Goal: Task Accomplishment & Management: Manage account settings

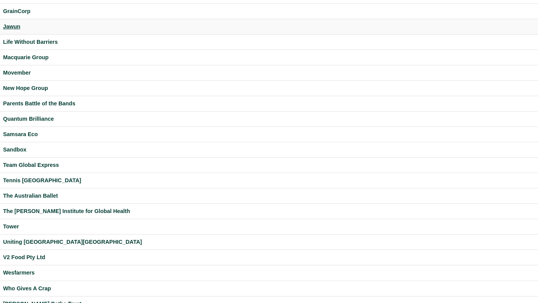
scroll to position [218, 0]
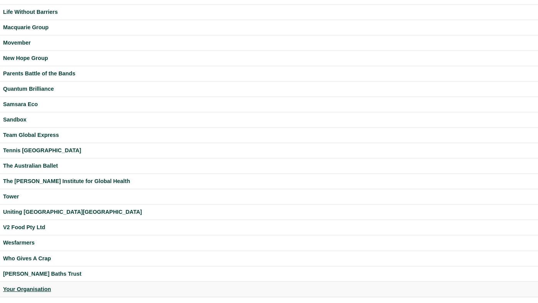
click at [38, 288] on div "Your Organisation" at bounding box center [269, 289] width 532 height 9
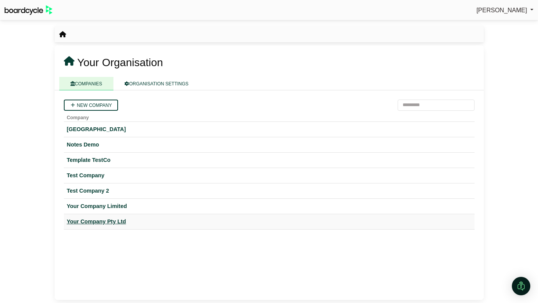
click at [120, 221] on div "Your Company Pty Ltd" at bounding box center [269, 221] width 405 height 9
click at [123, 204] on div "Your Company Limited" at bounding box center [269, 206] width 405 height 9
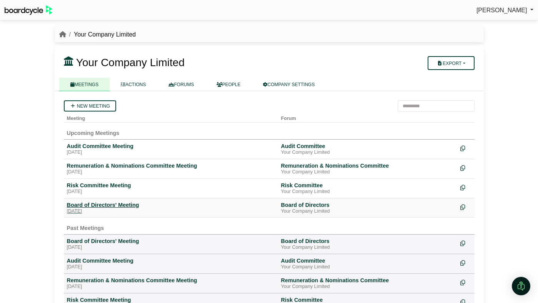
click at [131, 206] on div "Board of Directors' Meeting" at bounding box center [171, 205] width 208 height 7
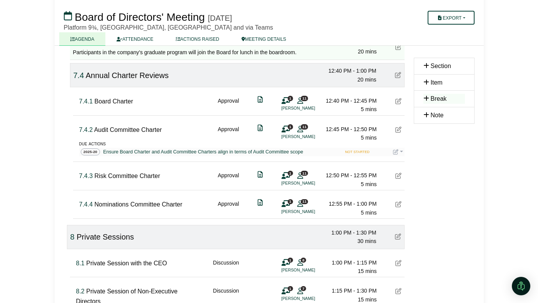
scroll to position [1219, 0]
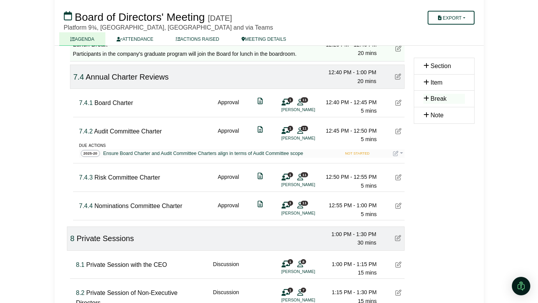
click at [287, 177] on icon at bounding box center [286, 177] width 8 height 0
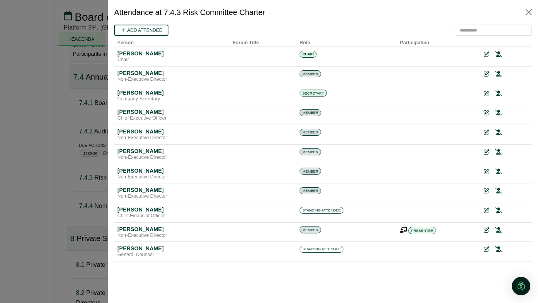
scroll to position [0, 0]
click at [85, 110] on div at bounding box center [269, 151] width 538 height 303
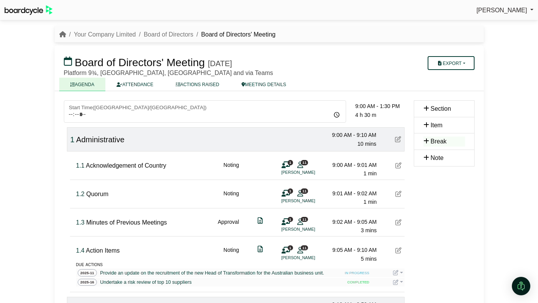
click at [513, 11] on span "[PERSON_NAME]" at bounding box center [502, 10] width 51 height 7
click at [507, 20] on link "Sign Out" at bounding box center [503, 23] width 62 height 15
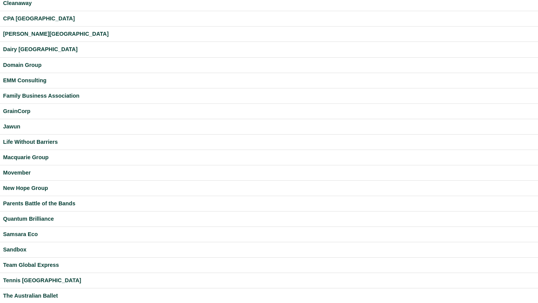
scroll to position [218, 0]
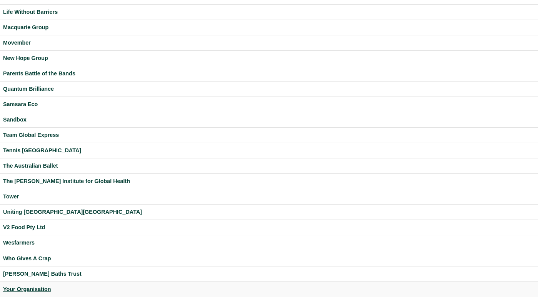
click at [27, 285] on div "Your Organisation" at bounding box center [269, 289] width 532 height 9
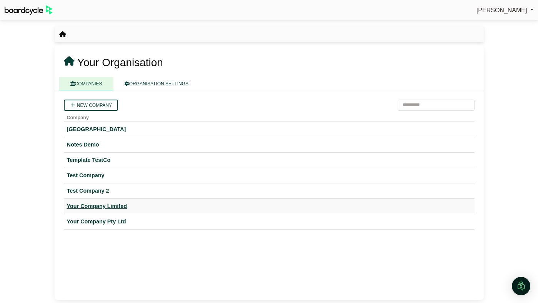
click at [93, 207] on div "Your Company Limited" at bounding box center [269, 206] width 405 height 9
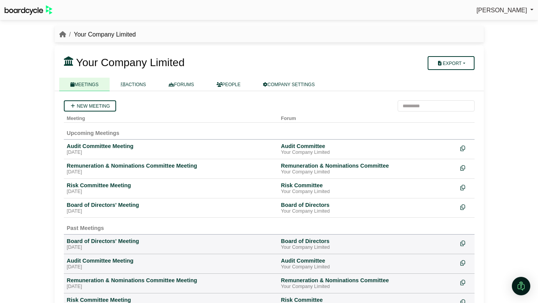
click at [93, 207] on div "Board of Directors' Meeting" at bounding box center [171, 205] width 208 height 7
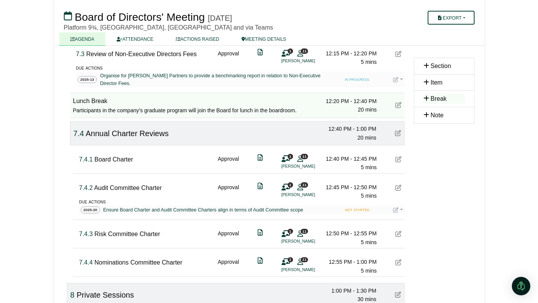
scroll to position [1165, 0]
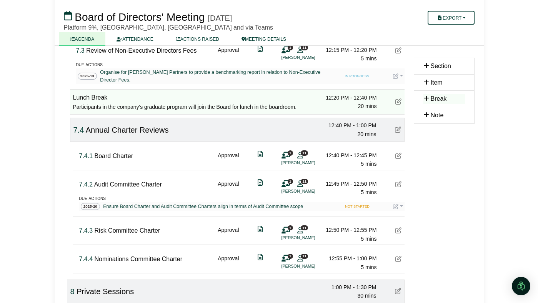
click at [291, 180] on div "1 11 Cho Chang" at bounding box center [293, 187] width 23 height 15
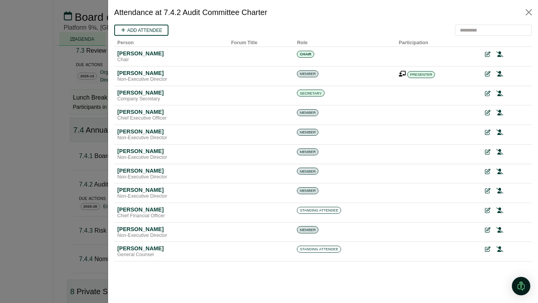
scroll to position [0, 0]
click at [72, 159] on div at bounding box center [269, 151] width 538 height 303
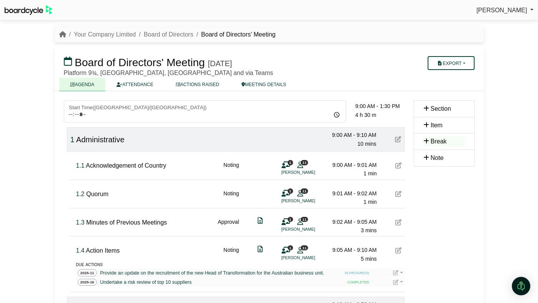
scroll to position [1165, 0]
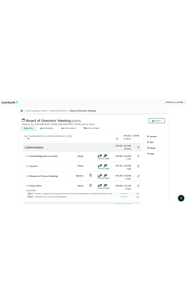
scroll to position [128, 0]
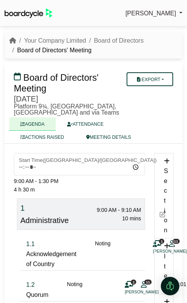
scroll to position [128, 0]
